Goal: Task Accomplishment & Management: Manage account settings

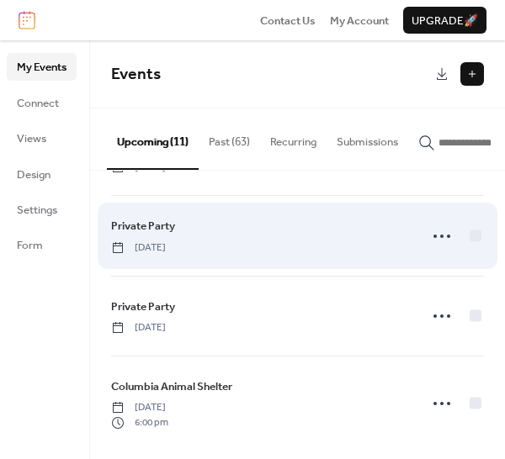
scroll to position [691, 0]
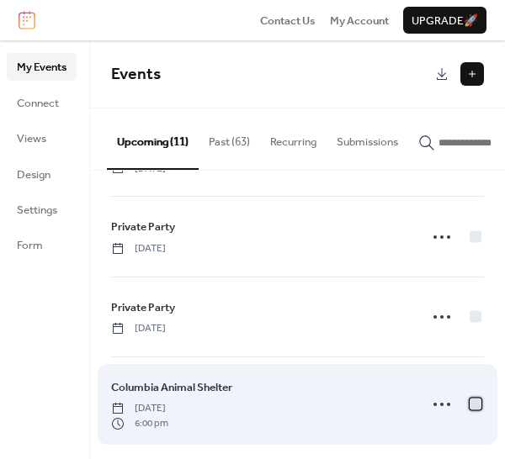
click at [469, 398] on div at bounding box center [475, 404] width 12 height 12
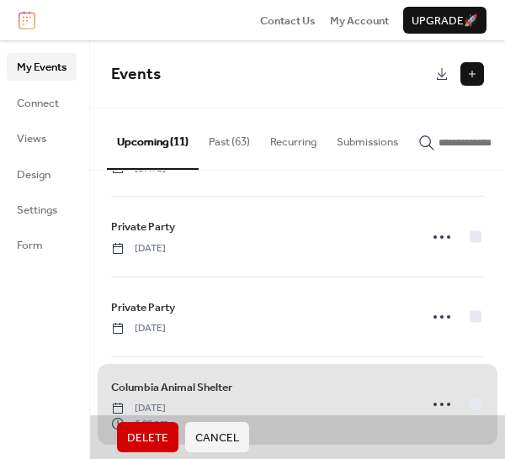
click at [468, 394] on span "Columbia Animal Shelter [DATE] 6:00 pm" at bounding box center [297, 404] width 372 height 94
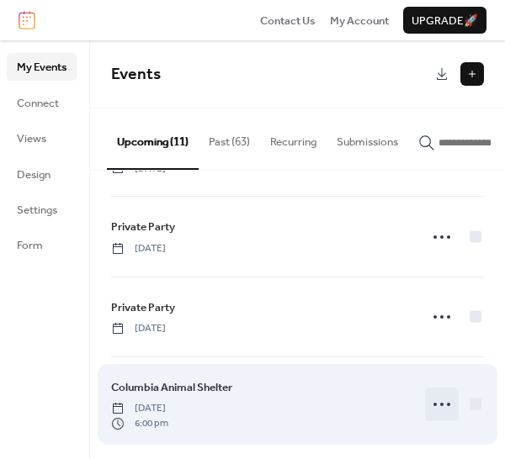
click at [440, 403] on circle at bounding box center [441, 404] width 3 height 3
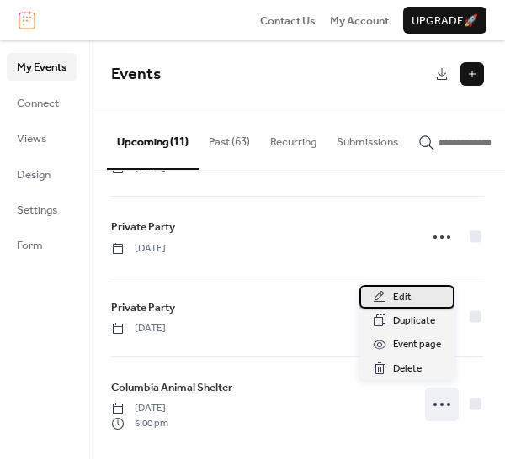
click at [401, 299] on span "Edit" at bounding box center [402, 297] width 18 height 17
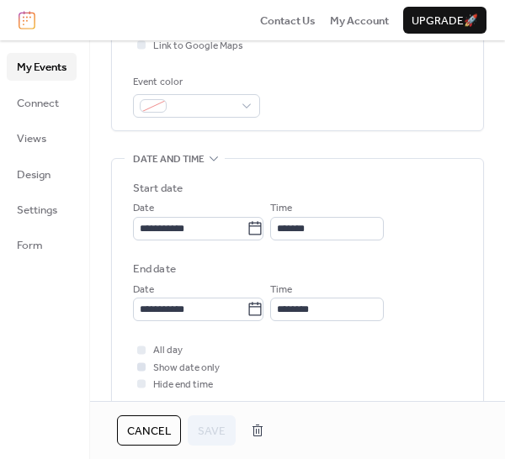
scroll to position [424, 0]
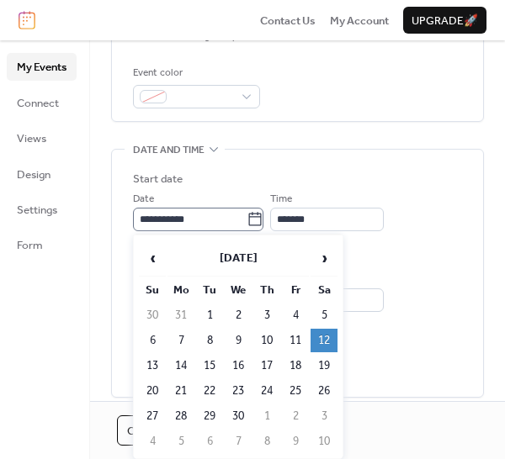
click at [263, 222] on icon at bounding box center [254, 219] width 17 height 17
click at [246, 222] on input "**********" at bounding box center [190, 220] width 114 height 24
click at [320, 257] on span "›" at bounding box center [323, 258] width 25 height 34
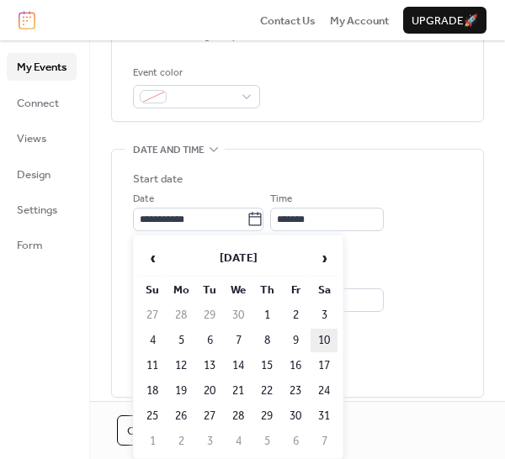
click at [321, 334] on td "10" at bounding box center [323, 341] width 27 height 24
type input "**********"
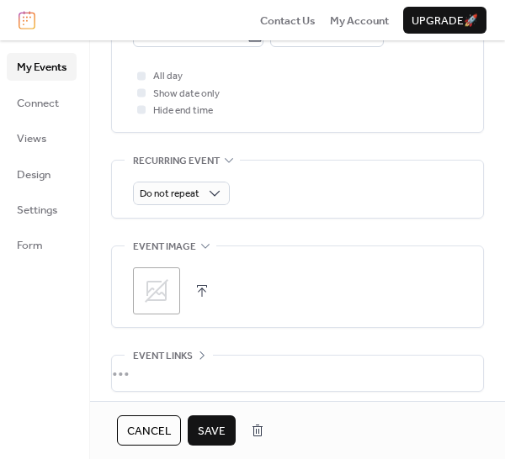
scroll to position [689, 0]
click at [212, 425] on span "Save" at bounding box center [212, 431] width 28 height 17
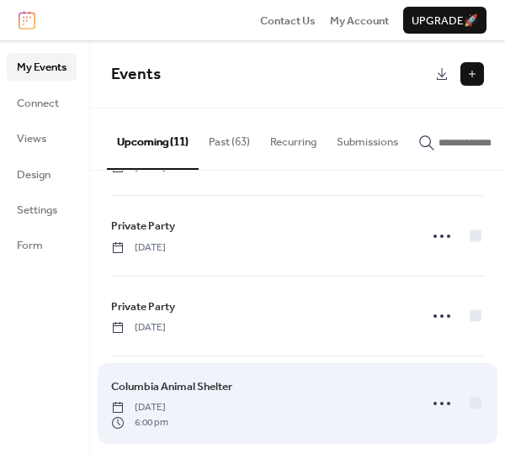
scroll to position [691, 0]
